Goal: Transaction & Acquisition: Book appointment/travel/reservation

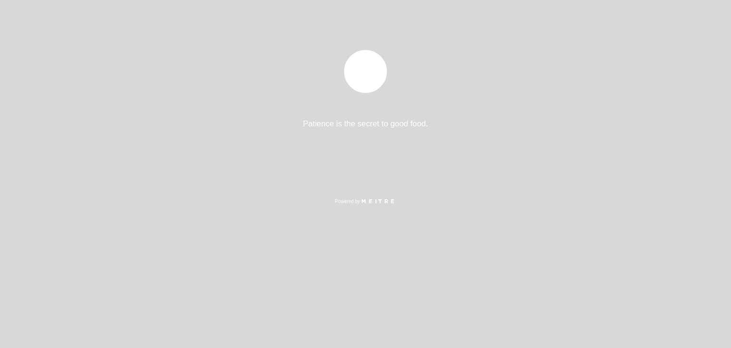
select select "pt"
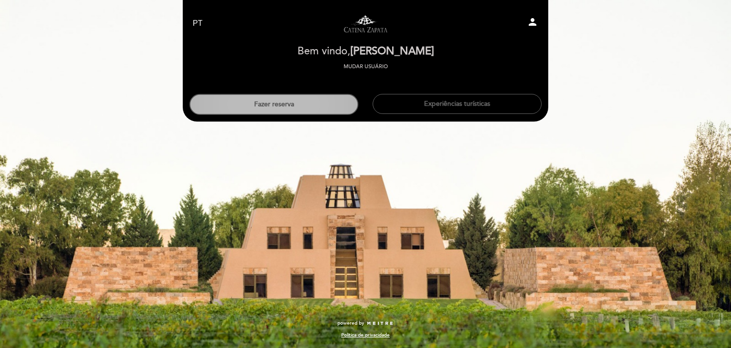
click at [275, 109] on button "Fazer reserva" at bounding box center [274, 104] width 169 height 21
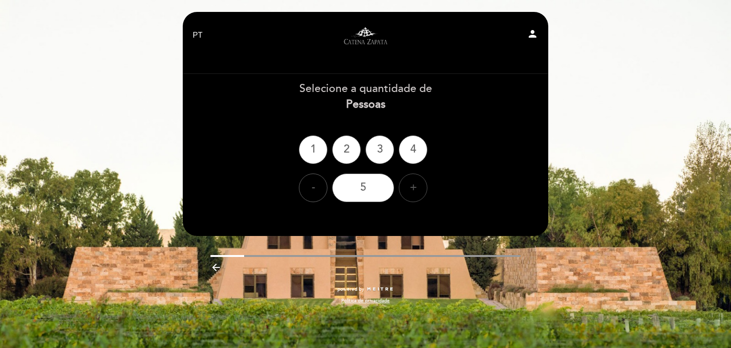
click at [410, 184] on div "+" at bounding box center [413, 187] width 29 height 29
click at [381, 186] on div "8" at bounding box center [363, 187] width 62 height 29
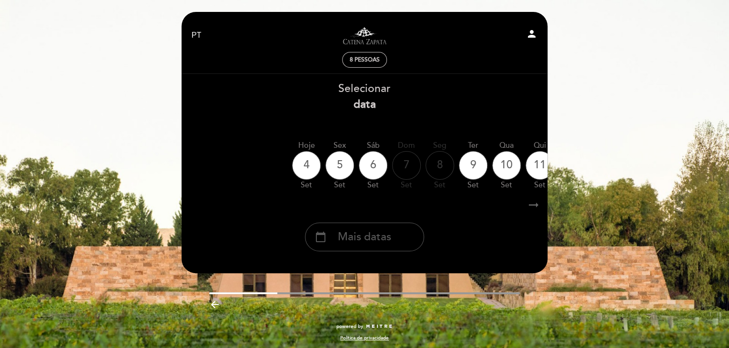
click at [363, 234] on span "Mais datas" at bounding box center [364, 237] width 53 height 16
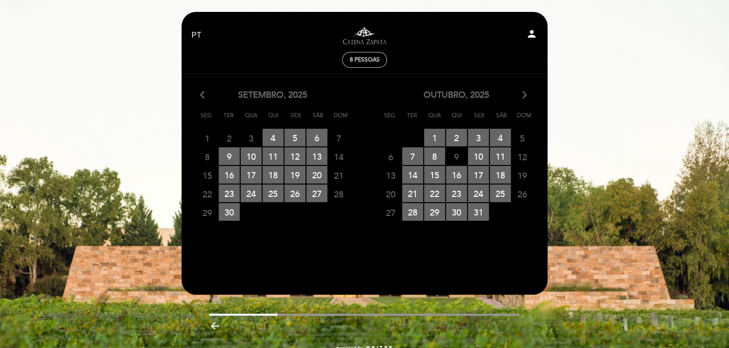
click at [516, 94] on div "outubro, 2025 arrow_forward_ios" at bounding box center [455, 95] width 183 height 12
click at [522, 94] on icon "arrow_forward_ios" at bounding box center [524, 95] width 9 height 12
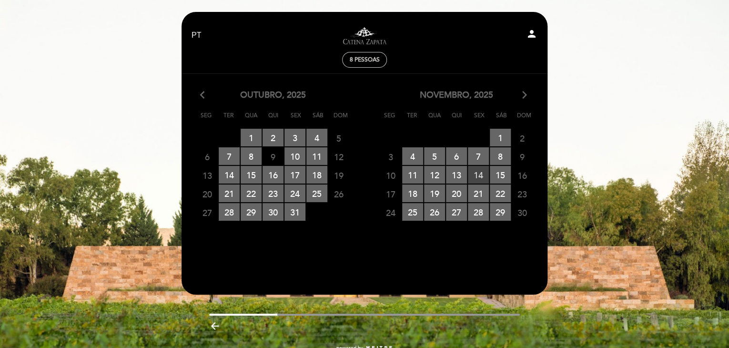
click at [477, 172] on span "14 RESERVAS DISPONÍVEIS" at bounding box center [478, 175] width 21 height 18
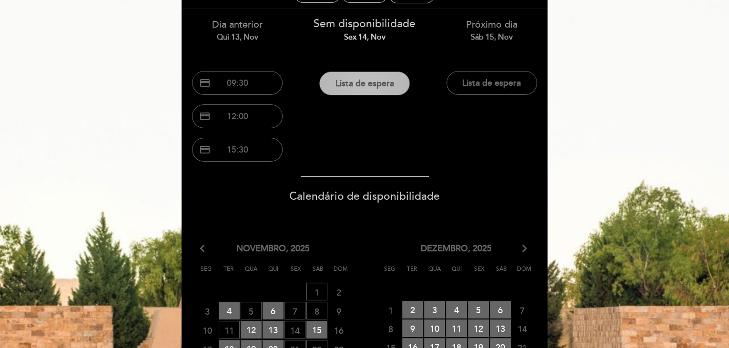
scroll to position [95, 0]
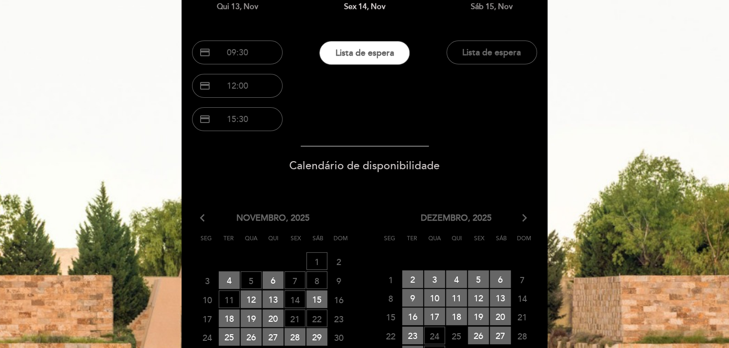
click at [312, 298] on span "15 RESERVAS DISPONÍVEIS" at bounding box center [316, 299] width 21 height 18
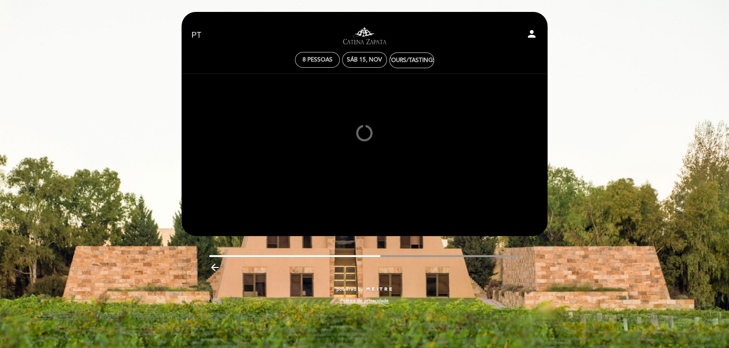
scroll to position [0, 0]
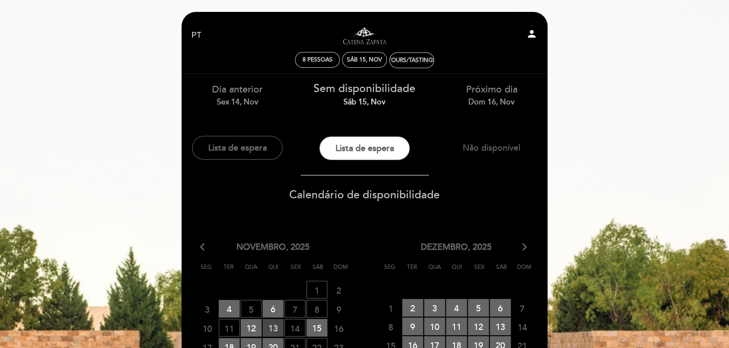
click at [277, 321] on span "13 RESERVAS DISPONÍVEIS" at bounding box center [272, 328] width 21 height 18
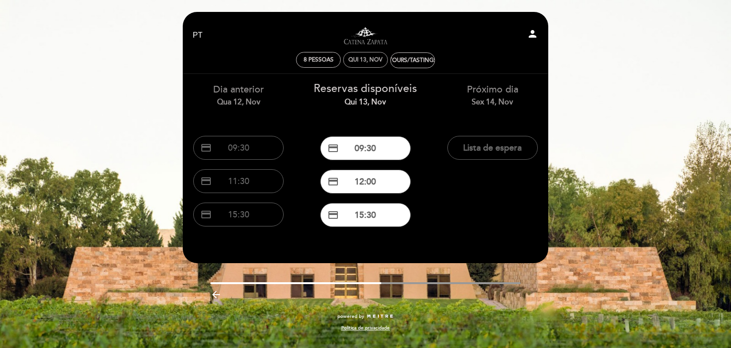
click at [371, 58] on div "Qui 13, nov" at bounding box center [366, 59] width 34 height 7
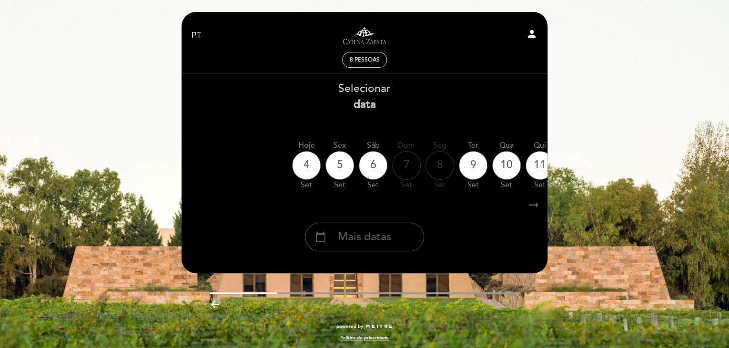
click at [402, 231] on div "calendar_today Mais datas" at bounding box center [364, 236] width 119 height 29
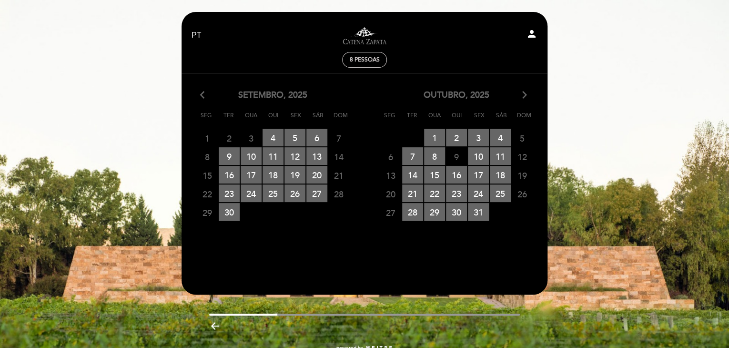
click at [524, 96] on icon "arrow_forward_ios" at bounding box center [524, 95] width 9 height 12
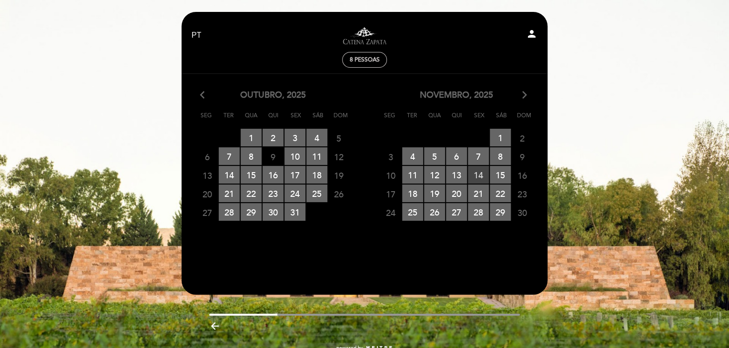
click at [481, 170] on span "14 RESERVAS DISPONÍVEIS" at bounding box center [478, 175] width 21 height 18
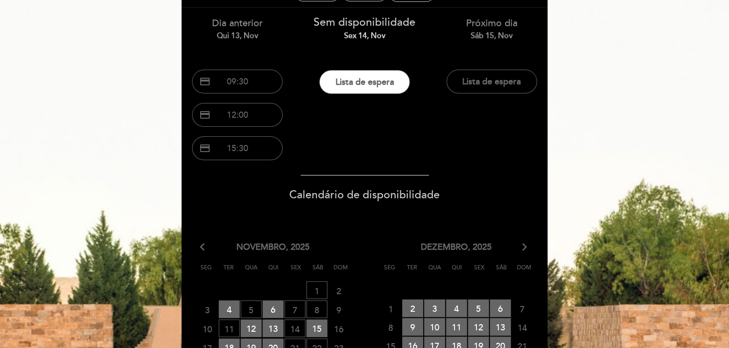
scroll to position [95, 0]
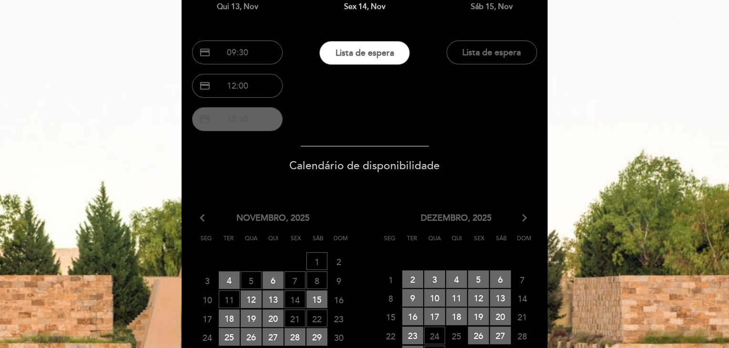
click at [241, 115] on button "credit_card 15:30" at bounding box center [237, 119] width 90 height 24
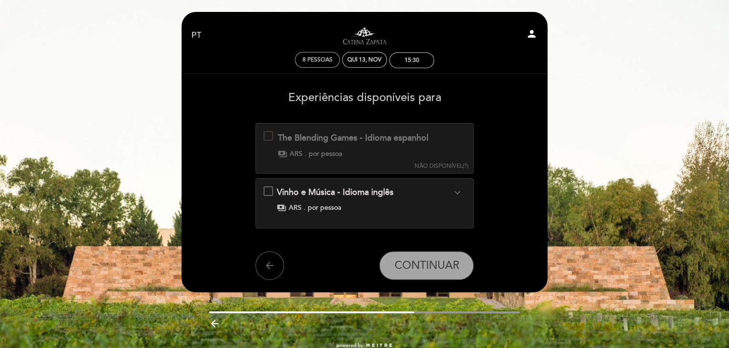
click at [320, 54] on div "8 pessoas" at bounding box center [317, 59] width 44 height 15
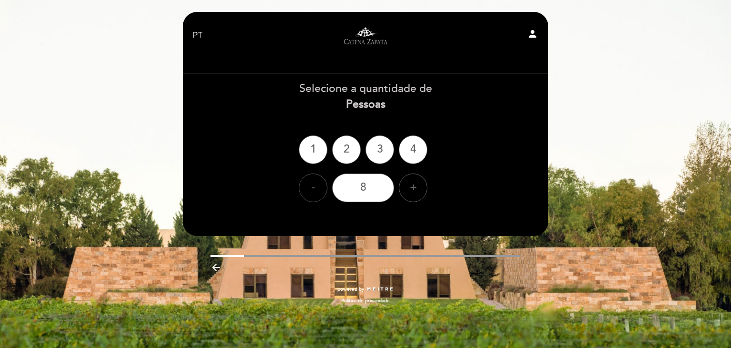
click at [317, 185] on div "-" at bounding box center [313, 187] width 29 height 29
click at [316, 185] on div "-" at bounding box center [313, 187] width 29 height 29
click at [350, 190] on div "6" at bounding box center [363, 187] width 62 height 29
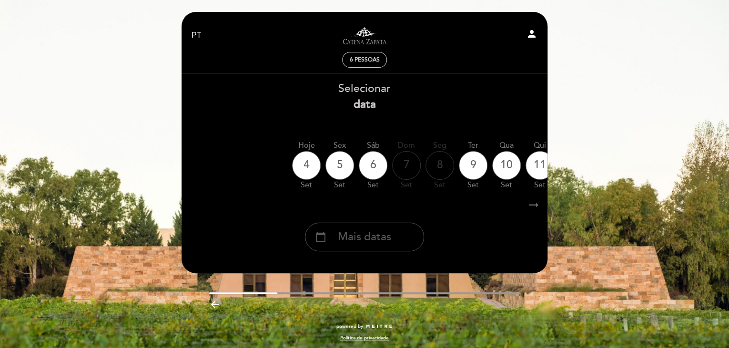
click at [352, 237] on span "Mais datas" at bounding box center [364, 237] width 53 height 16
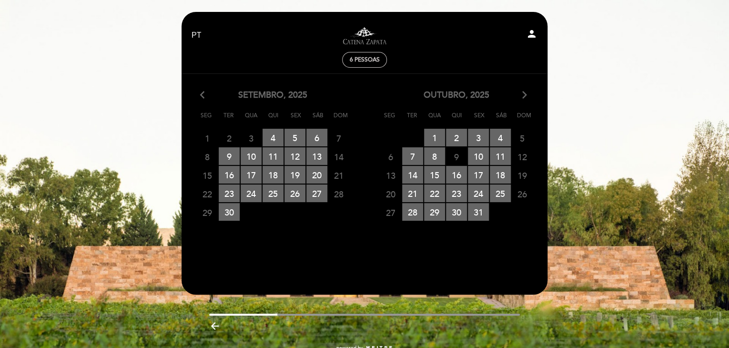
click at [524, 98] on icon "arrow_forward_ios" at bounding box center [524, 95] width 9 height 12
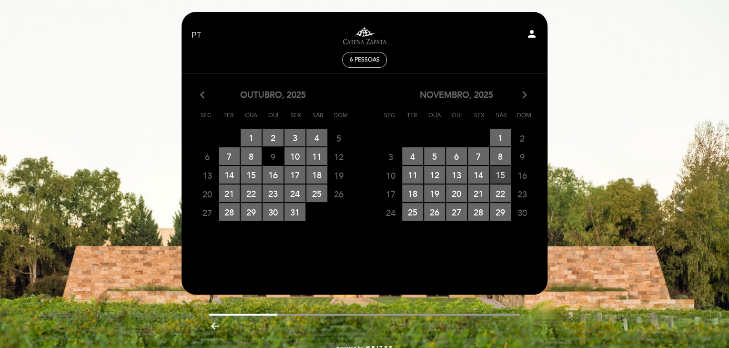
click at [491, 174] on span "15 RESERVAS DISPONÍVEIS" at bounding box center [500, 175] width 21 height 18
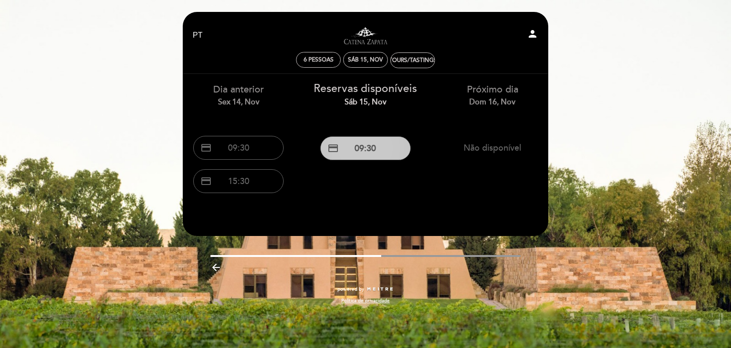
click at [361, 151] on button "credit_card 09:30" at bounding box center [365, 148] width 90 height 24
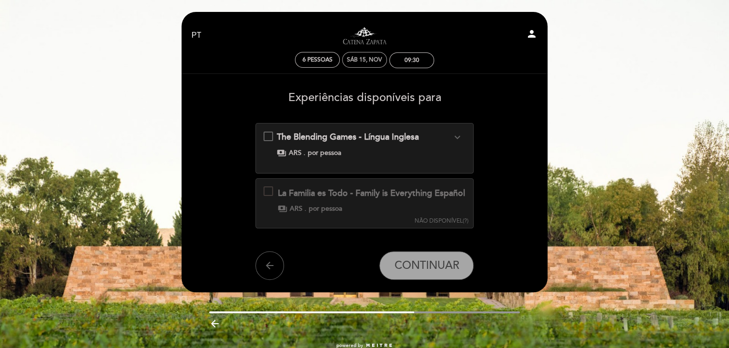
click at [359, 58] on div "Sáb 15, nov" at bounding box center [364, 59] width 35 height 7
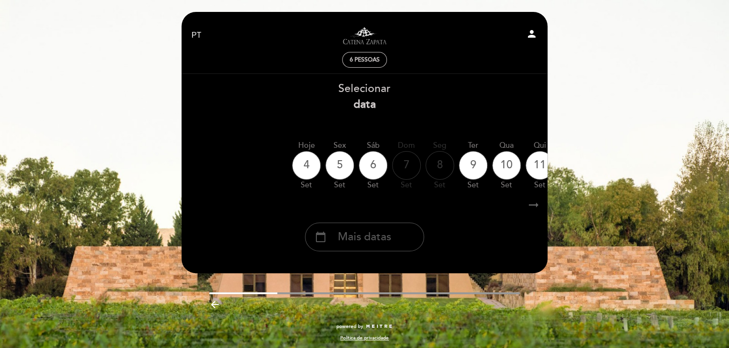
click at [344, 240] on span "Mais datas" at bounding box center [364, 237] width 53 height 16
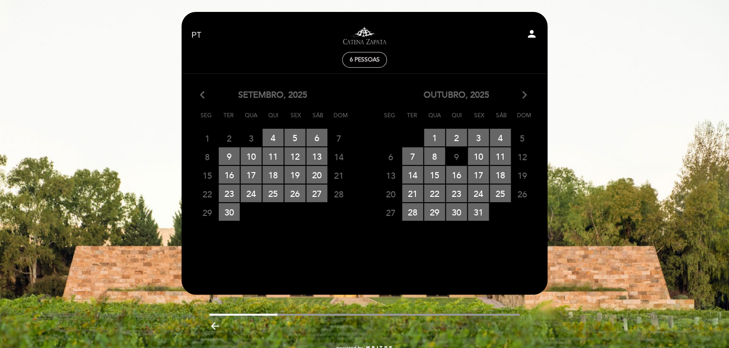
click at [524, 97] on icon "arrow_forward_ios" at bounding box center [524, 95] width 9 height 12
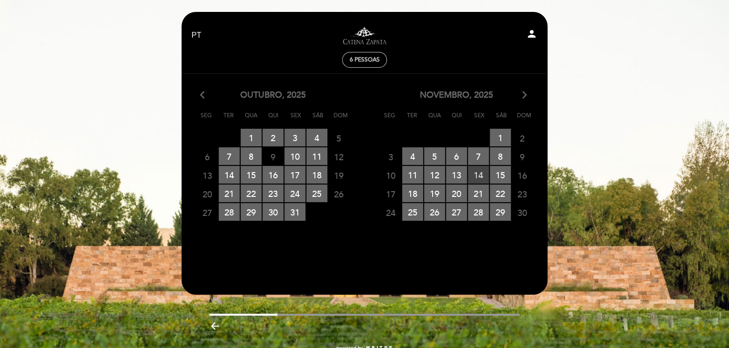
click at [474, 172] on span "14 RESERVAS DISPONÍVEIS" at bounding box center [478, 175] width 21 height 18
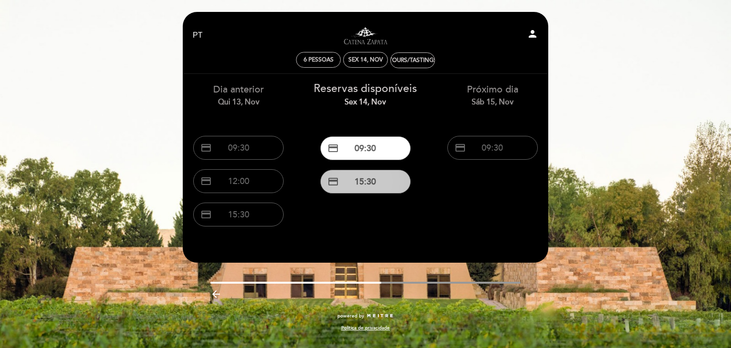
click at [373, 181] on button "credit_card 15:30" at bounding box center [365, 182] width 90 height 24
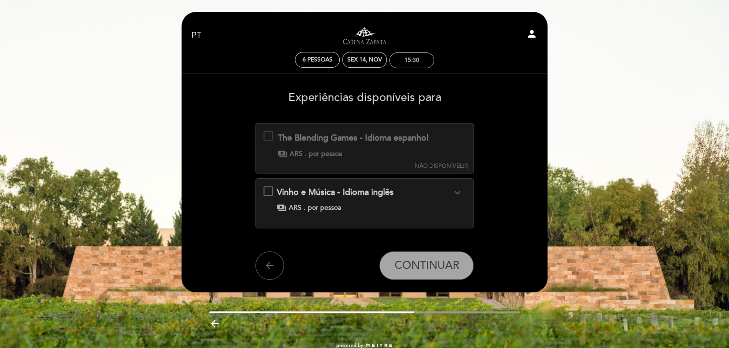
click at [415, 56] on div "15:30" at bounding box center [412, 60] width 44 height 15
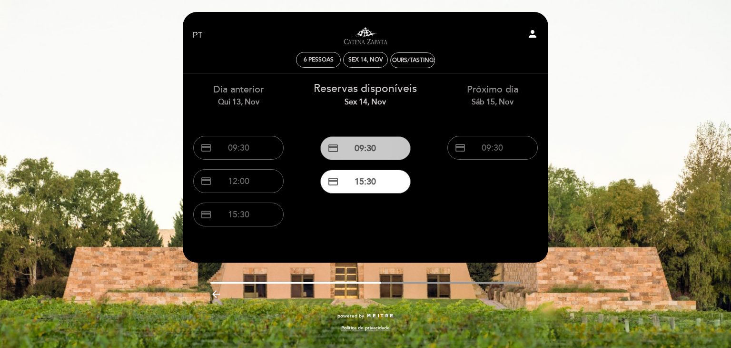
click at [385, 148] on button "credit_card 09:30" at bounding box center [365, 148] width 90 height 24
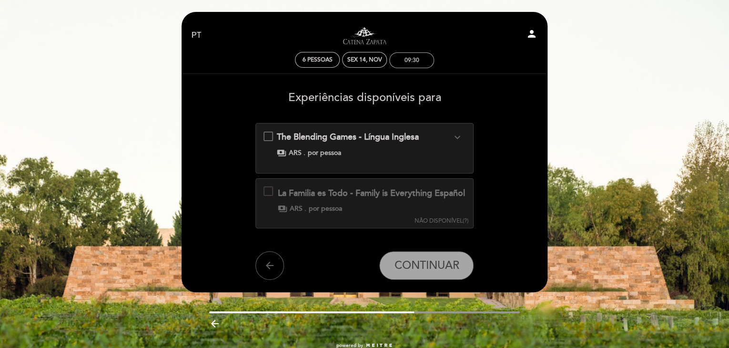
click at [416, 66] on div "09:30" at bounding box center [412, 60] width 44 height 15
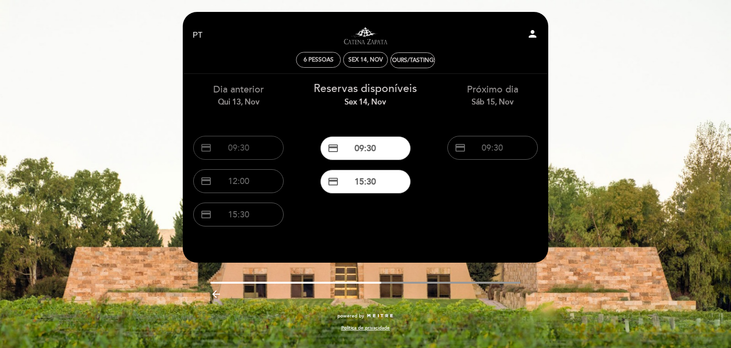
click at [237, 154] on button "credit_card 09:30" at bounding box center [238, 148] width 90 height 24
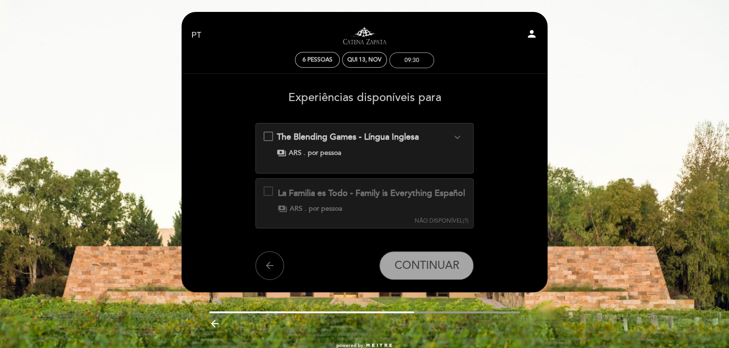
click at [410, 61] on div "09:30" at bounding box center [411, 60] width 15 height 7
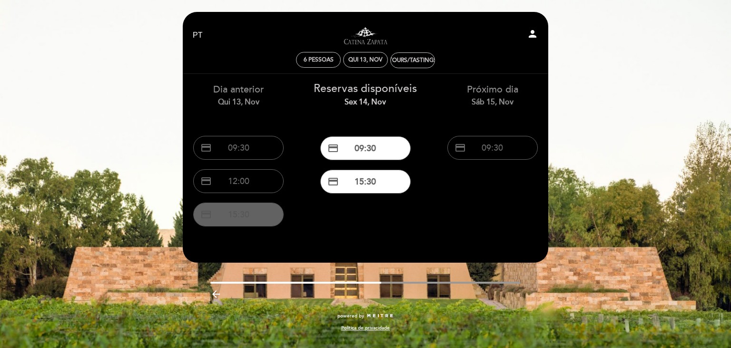
click at [221, 210] on button "credit_card 15:30" at bounding box center [238, 214] width 90 height 24
